Goal: Task Accomplishment & Management: Manage account settings

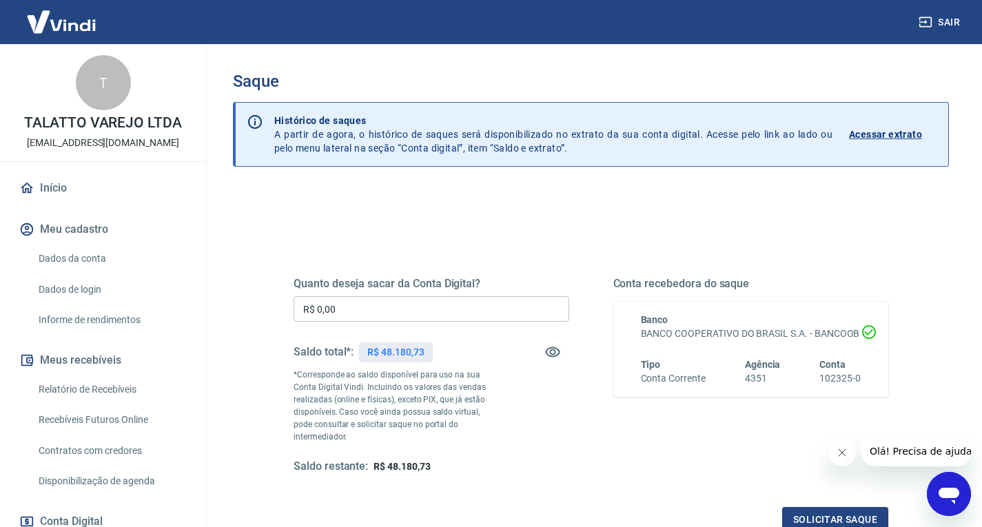
click at [412, 349] on p "R$ 48.180,73" at bounding box center [395, 352] width 57 height 14
copy p "48.180,73"
click at [472, 2] on div "Sair" at bounding box center [491, 22] width 982 height 44
